Goal: Task Accomplishment & Management: Manage account settings

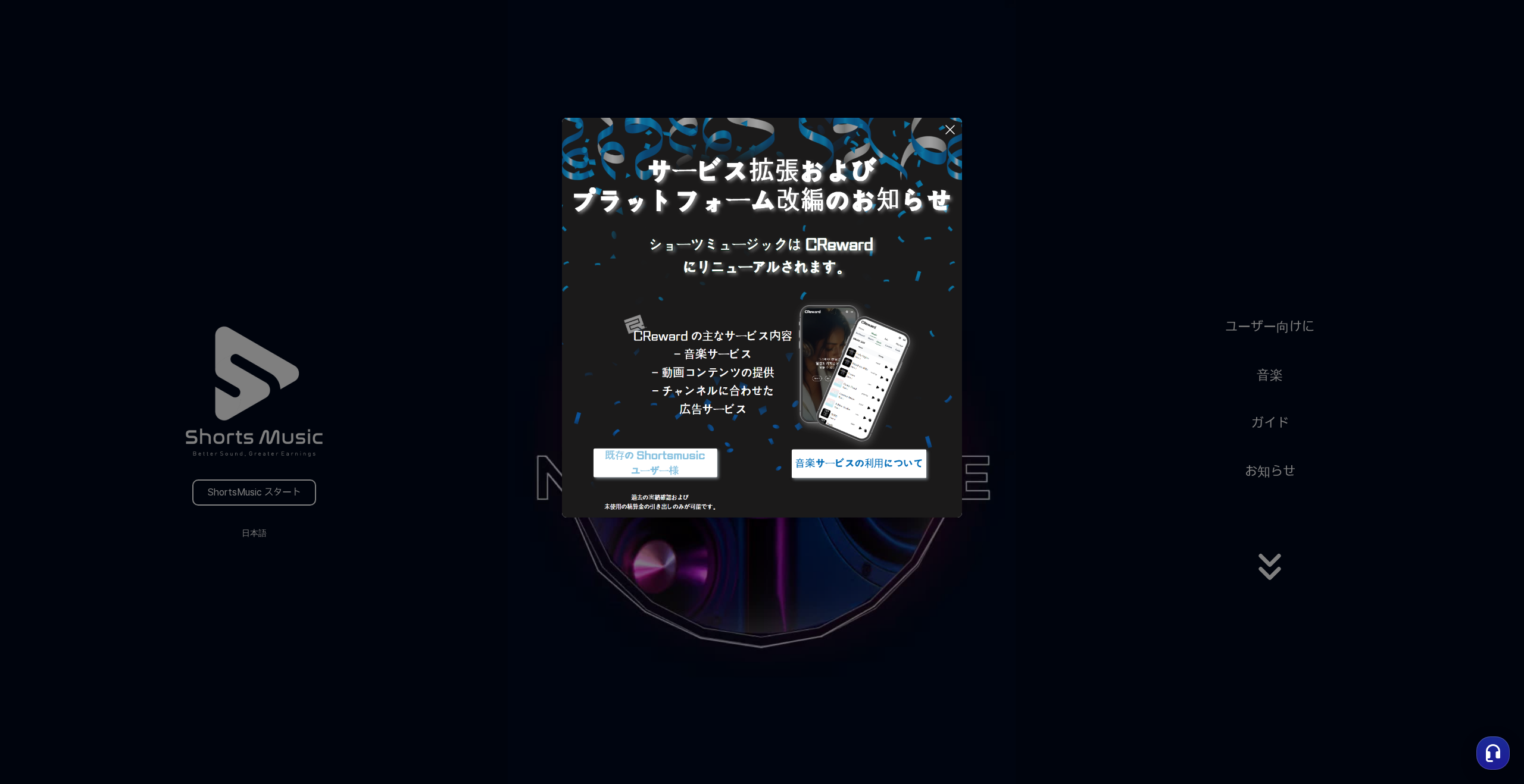
click at [900, 489] on button at bounding box center [762, 392] width 1524 height 784
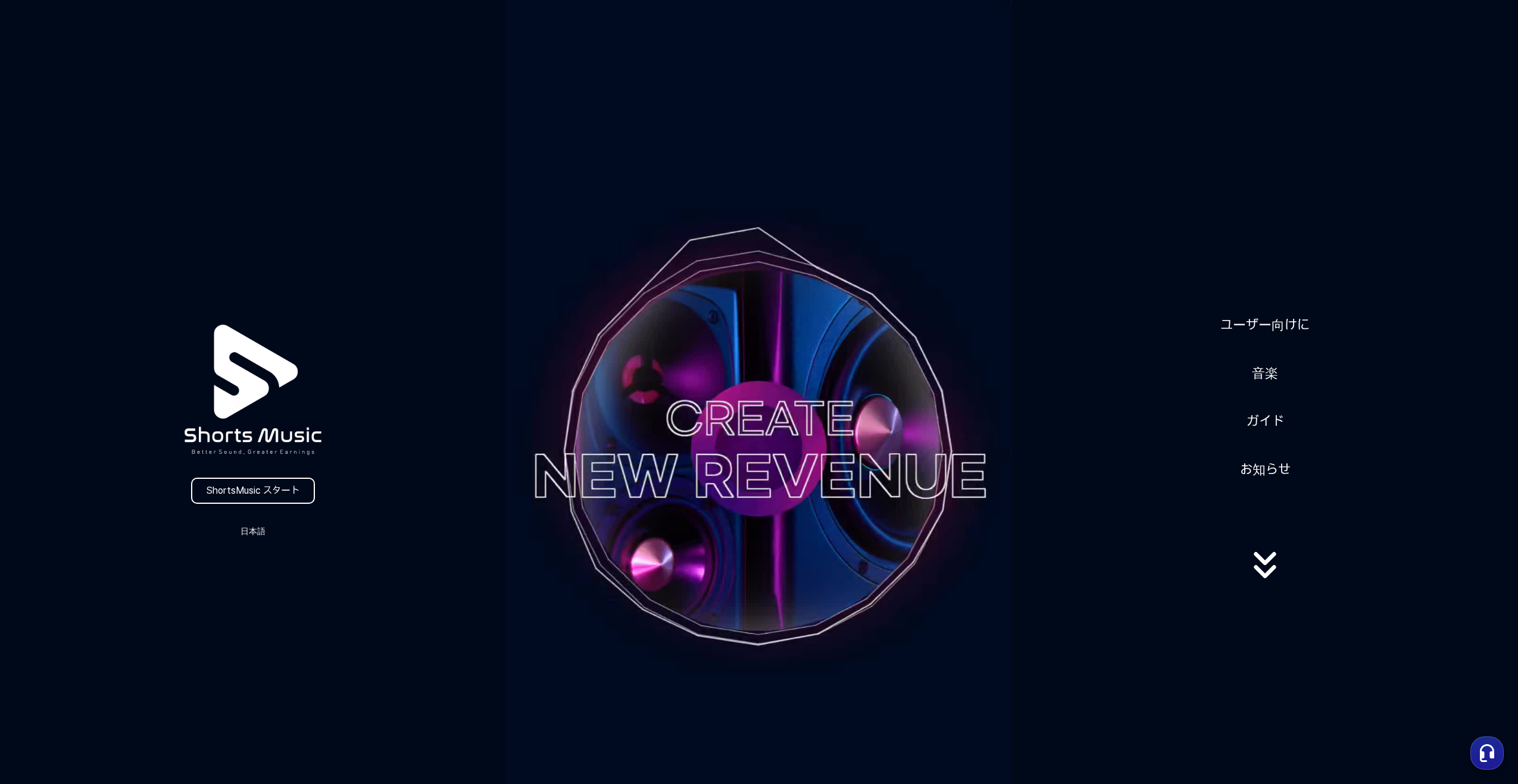
click at [900, 489] on icon at bounding box center [1266, 565] width 77 height 48
click at [302, 480] on link "ShortsMusic スタート" at bounding box center [253, 491] width 124 height 27
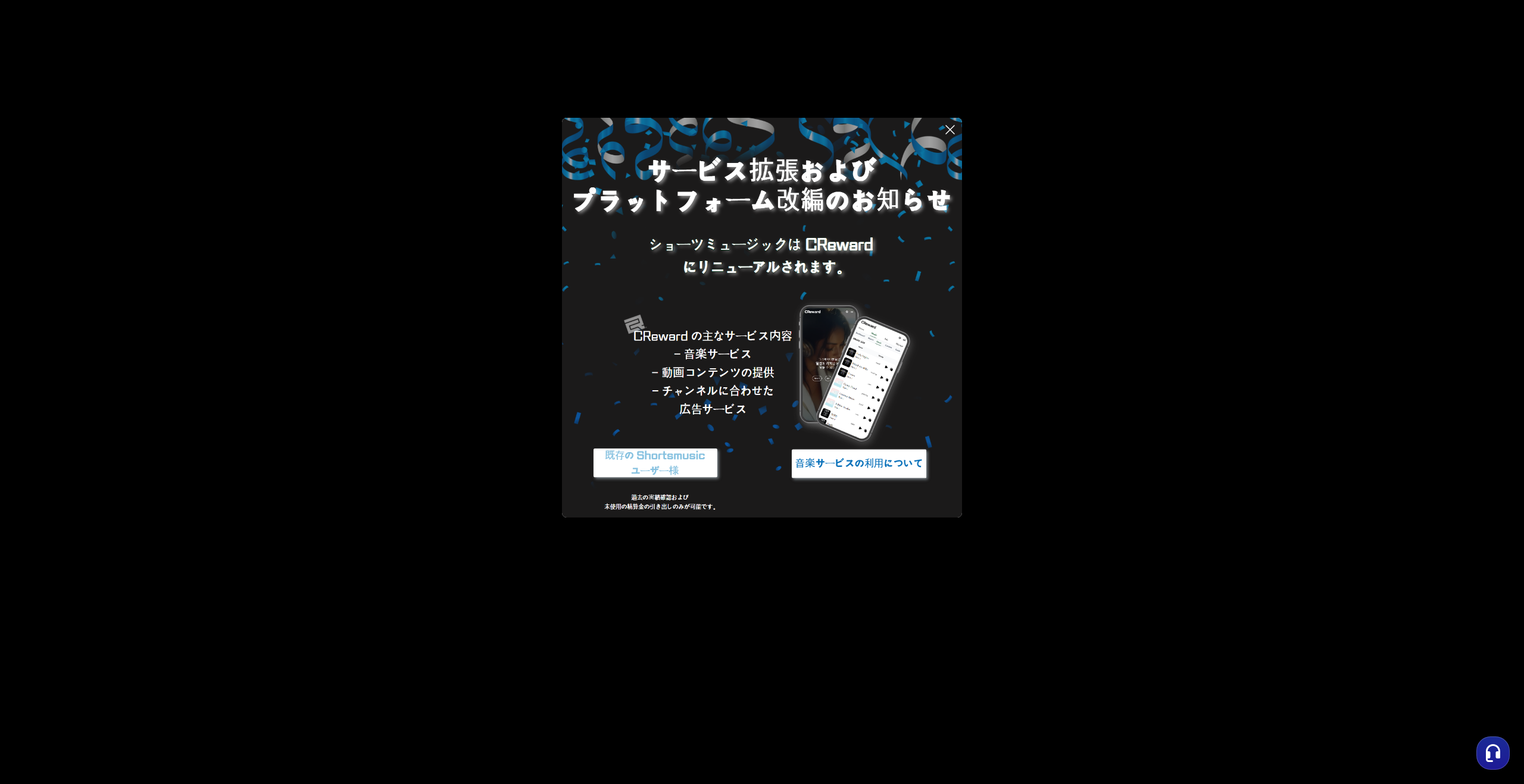
click at [842, 474] on img at bounding box center [858, 463] width 149 height 45
click at [360, 158] on button at bounding box center [762, 392] width 1524 height 784
